Goal: Transaction & Acquisition: Purchase product/service

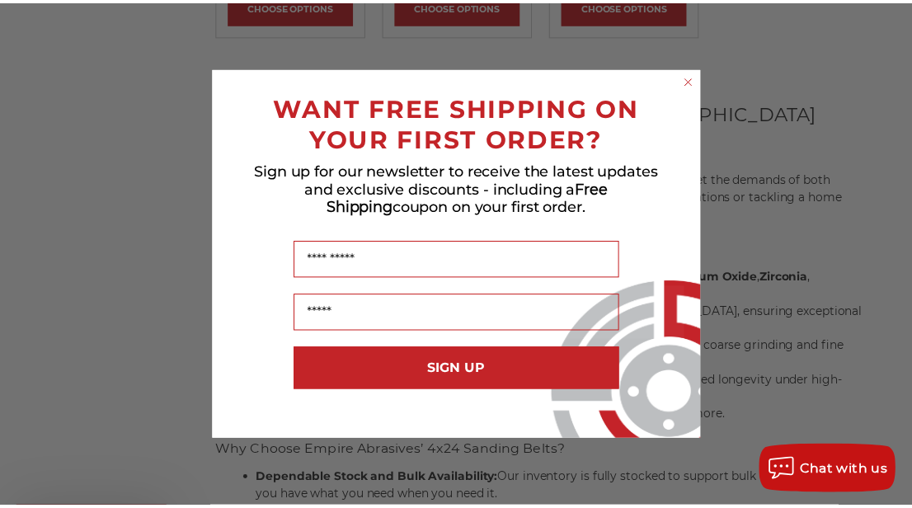
scroll to position [660, 0]
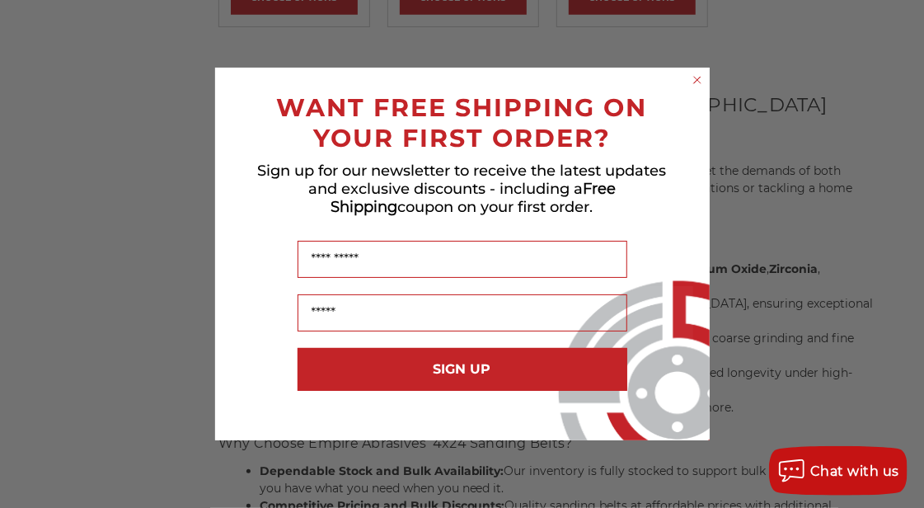
click at [694, 78] on icon "Close dialog" at bounding box center [697, 80] width 7 height 7
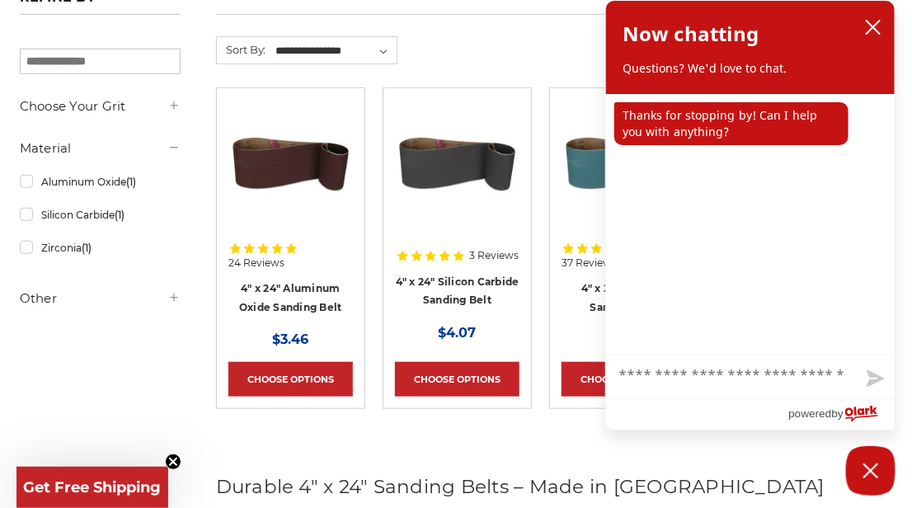
scroll to position [331, 0]
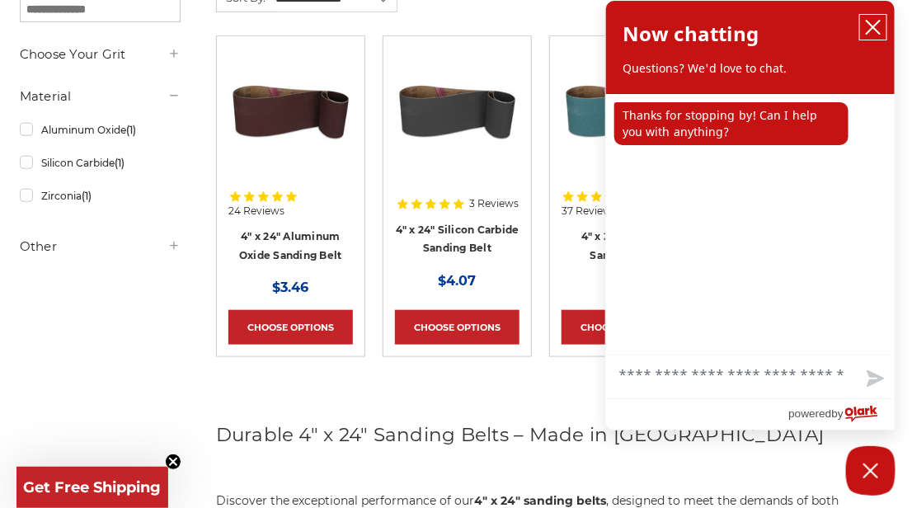
click at [877, 25] on icon "close chatbox" at bounding box center [873, 27] width 16 height 16
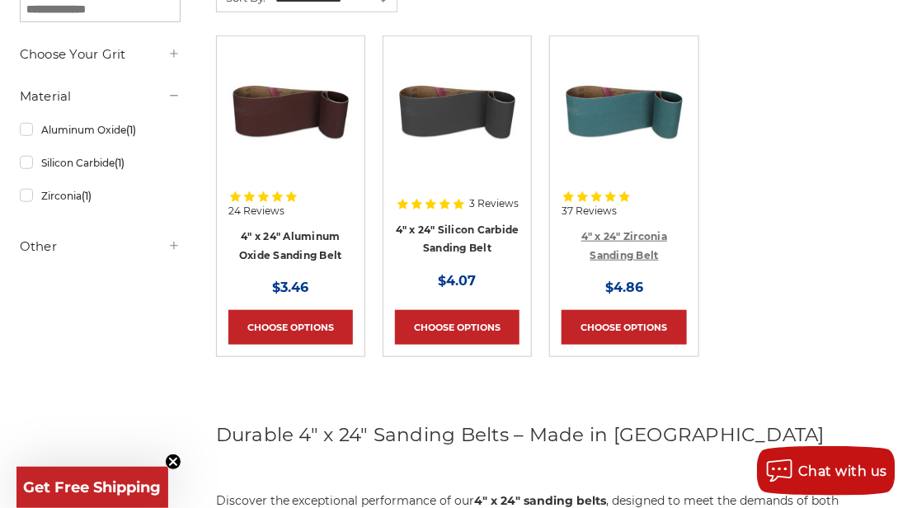
click at [642, 235] on link "4" x 24" Zirconia Sanding Belt" at bounding box center [624, 245] width 86 height 31
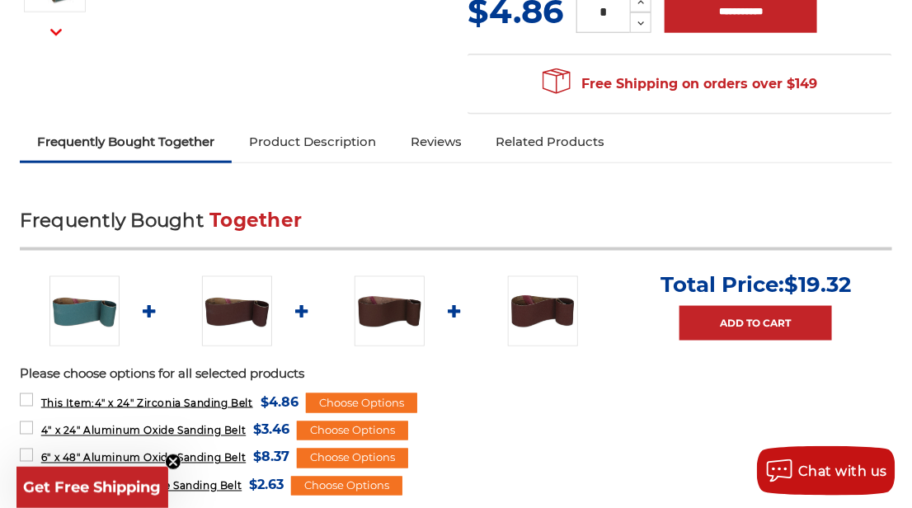
scroll to position [495, 0]
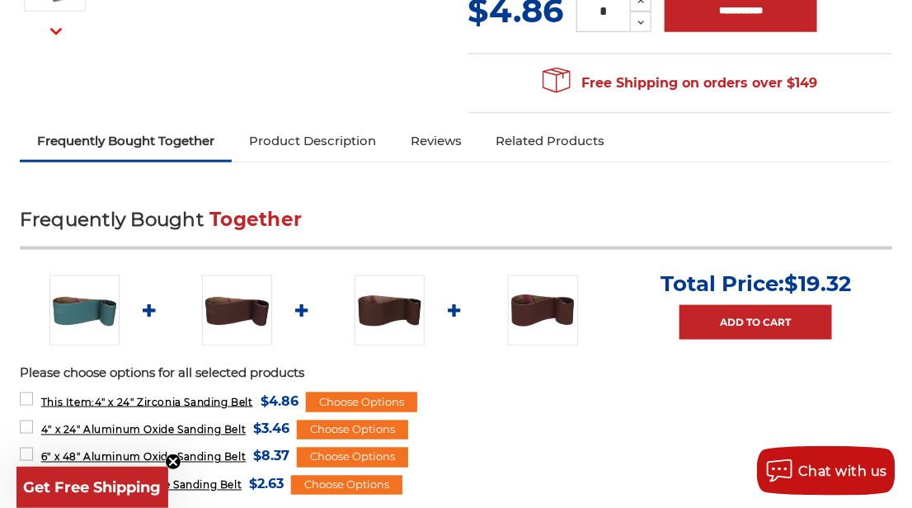
click at [304, 134] on link "Product Description" at bounding box center [313, 141] width 162 height 36
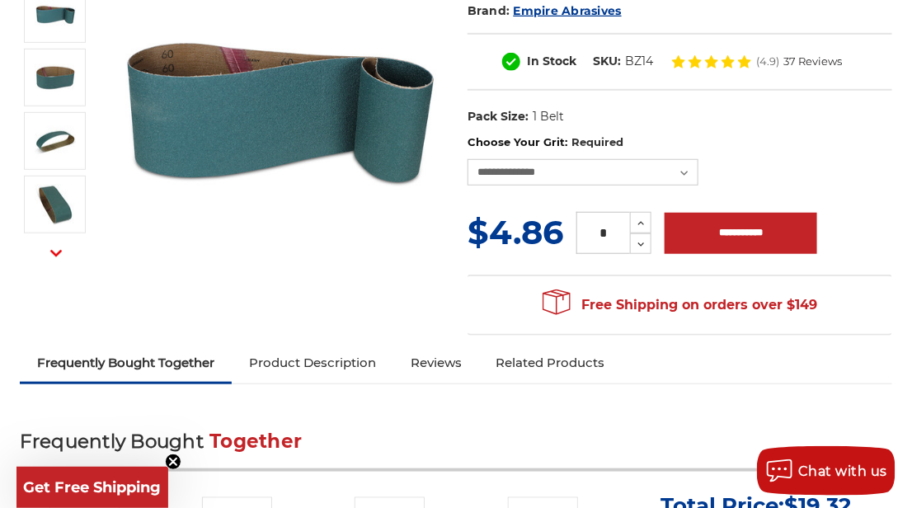
scroll to position [0, 0]
